Goal: Find specific page/section

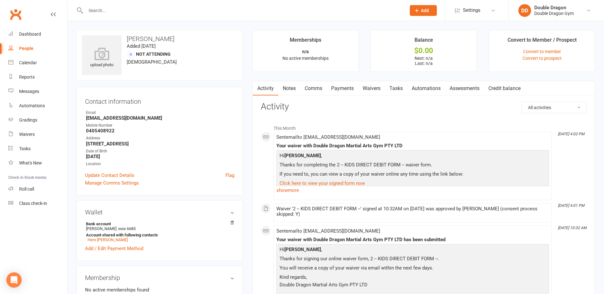
click at [339, 86] on link "Payments" at bounding box center [343, 88] width 32 height 15
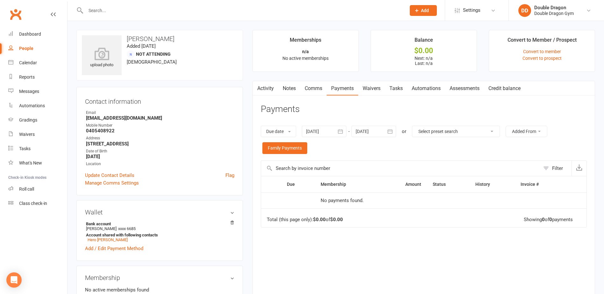
click at [264, 90] on link "Activity" at bounding box center [265, 88] width 25 height 15
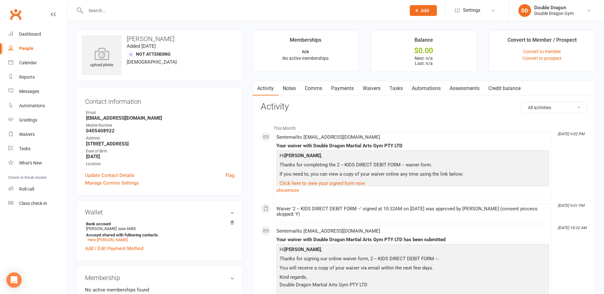
click at [131, 11] on input "text" at bounding box center [243, 10] width 318 height 9
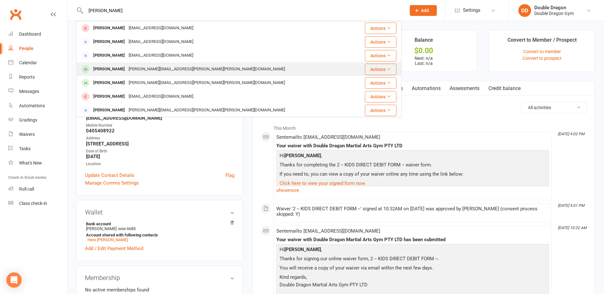
type input "barnes"
click at [112, 69] on div "[PERSON_NAME]" at bounding box center [108, 69] width 35 height 9
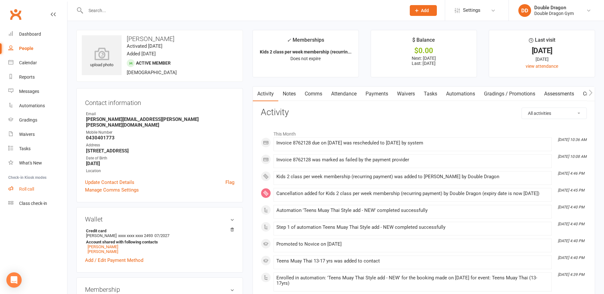
click at [17, 195] on link "Roll call" at bounding box center [37, 189] width 59 height 14
